Goal: Use online tool/utility: Utilize a website feature to perform a specific function

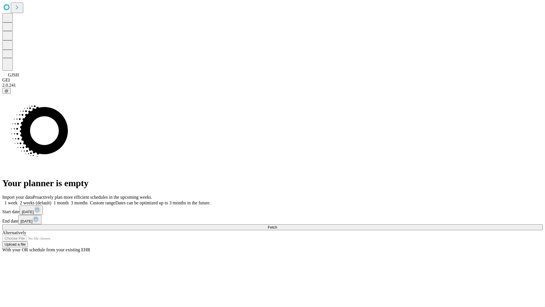
click at [277, 225] on span "Fetch" at bounding box center [272, 227] width 9 height 4
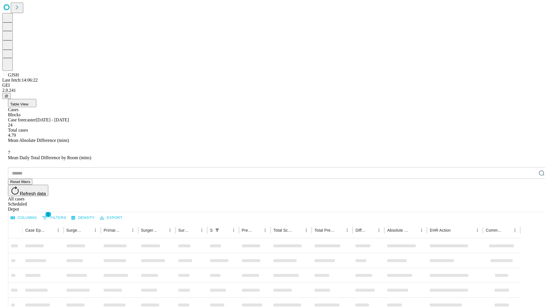
click at [28, 102] on span "Table View" at bounding box center [19, 104] width 18 height 4
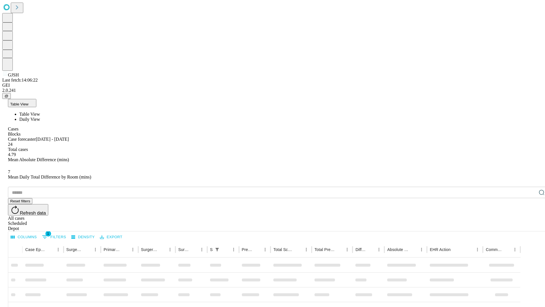
click at [40, 117] on span "Daily View" at bounding box center [29, 119] width 21 height 5
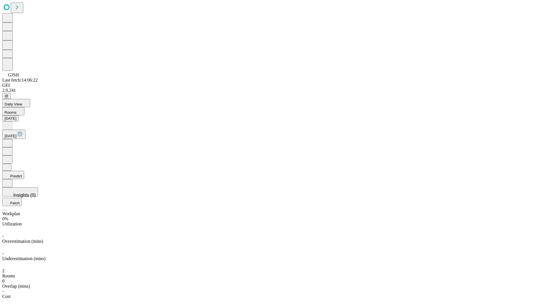
click at [24, 171] on button "Predict" at bounding box center [13, 175] width 22 height 8
